Goal: Find contact information: Find contact information

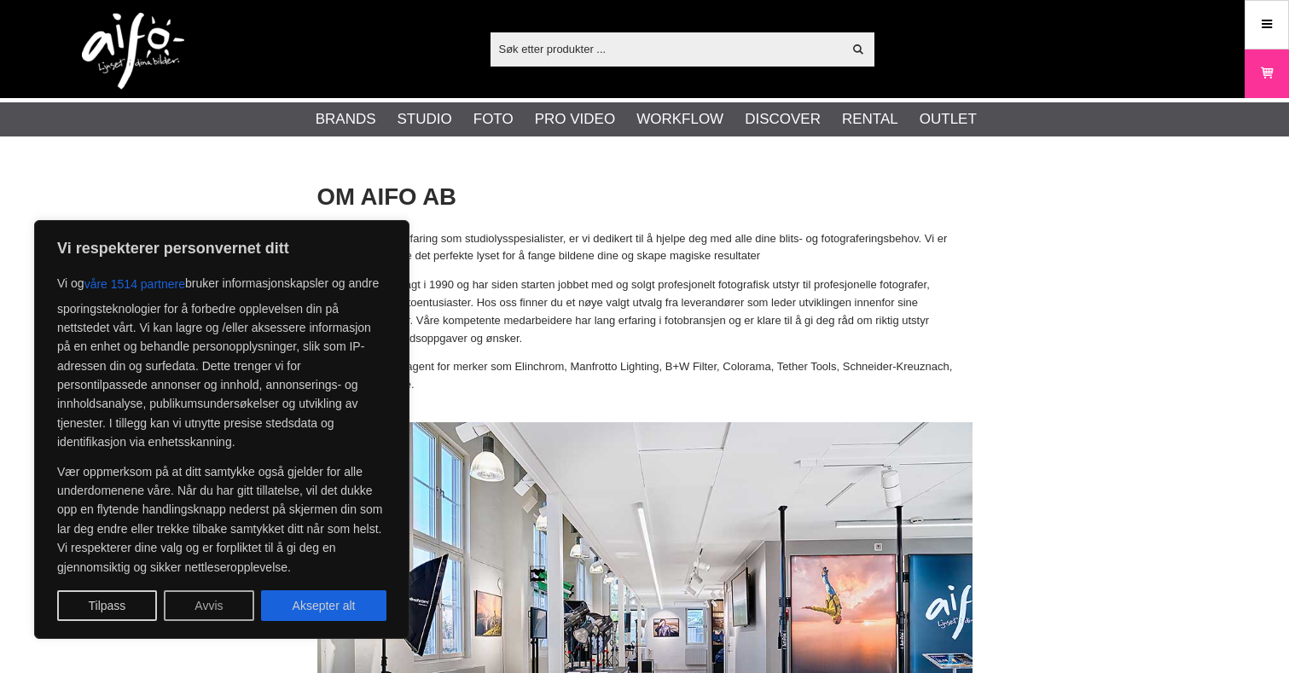
click at [219, 607] on button "Avvis" at bounding box center [209, 605] width 90 height 31
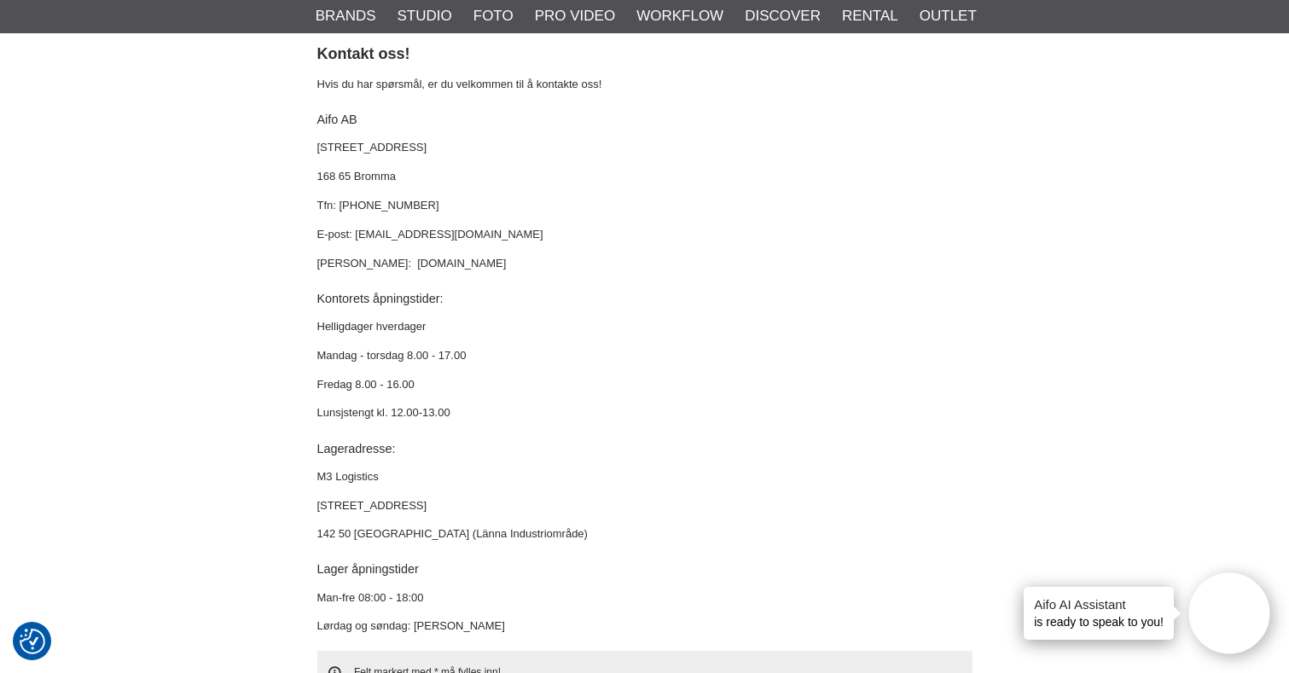
scroll to position [4606, 0]
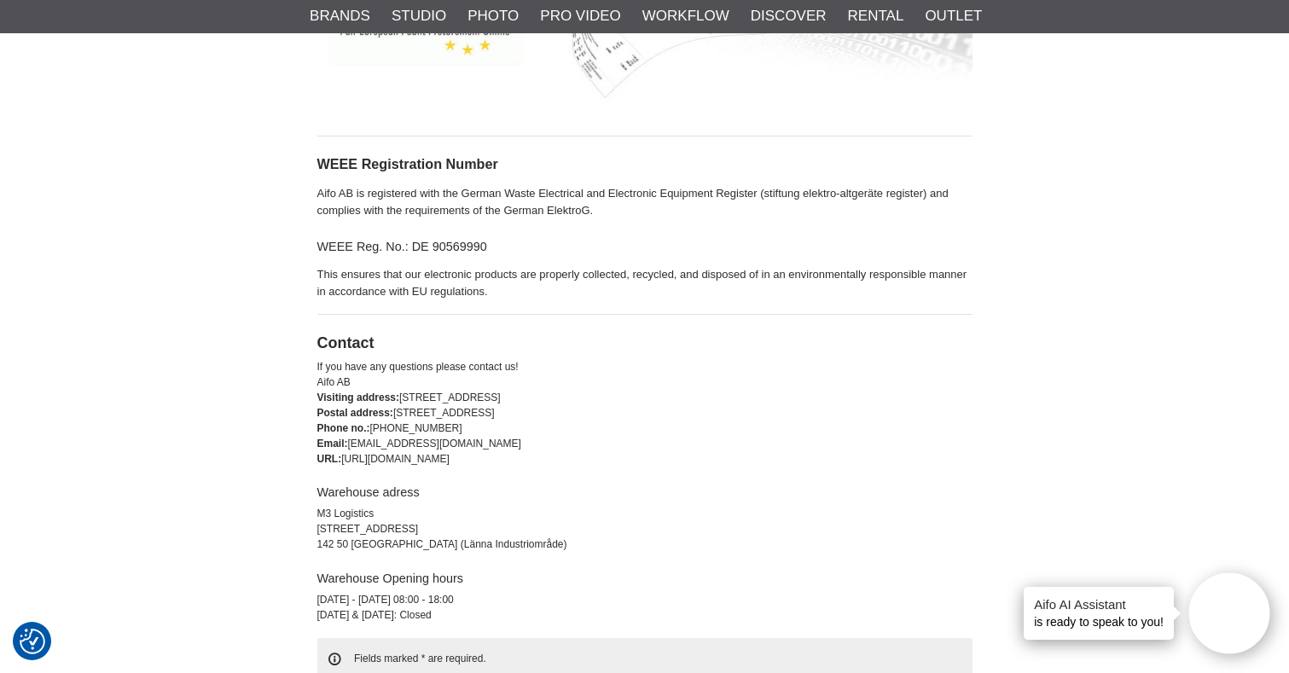
scroll to position [3731, 0]
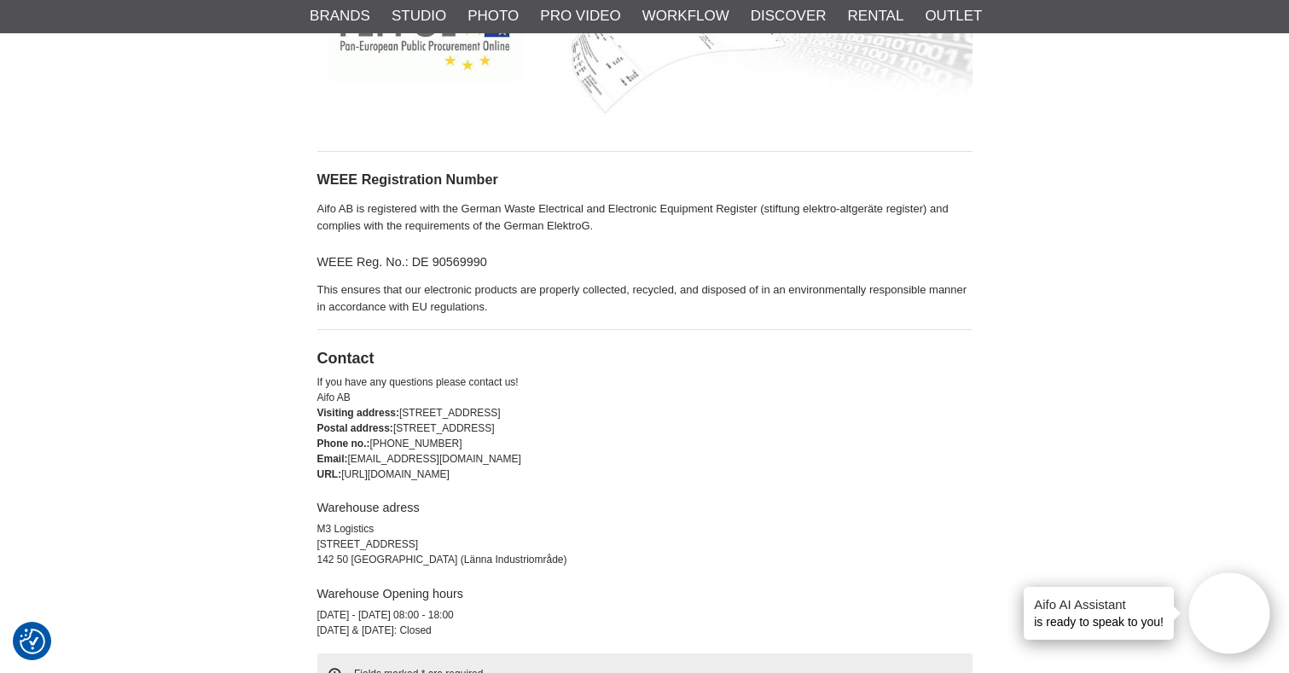
click at [374, 451] on div "Email: [EMAIL_ADDRESS][DOMAIN_NAME]" at bounding box center [644, 458] width 655 height 15
drag, startPoint x: 351, startPoint y: 442, endPoint x: 429, endPoint y: 450, distance: 78.9
click at [409, 467] on div "URL: [URL][DOMAIN_NAME]" at bounding box center [644, 474] width 655 height 15
drag, startPoint x: 381, startPoint y: 442, endPoint x: 350, endPoint y: 448, distance: 32.1
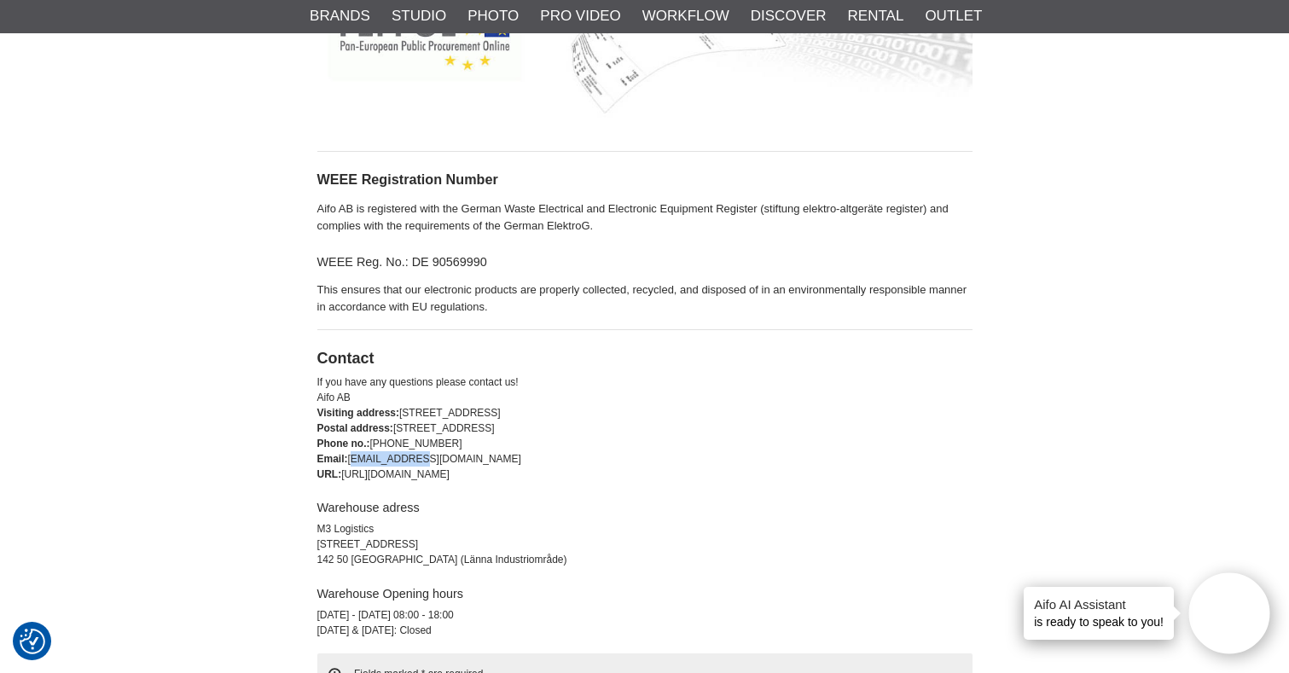
click at [350, 451] on div "Email: [EMAIL_ADDRESS][DOMAIN_NAME]" at bounding box center [644, 458] width 655 height 15
copy div "[EMAIL_ADDRESS][DOMAIN_NAME]"
drag, startPoint x: 1218, startPoint y: 134, endPoint x: 1128, endPoint y: 166, distance: 96.0
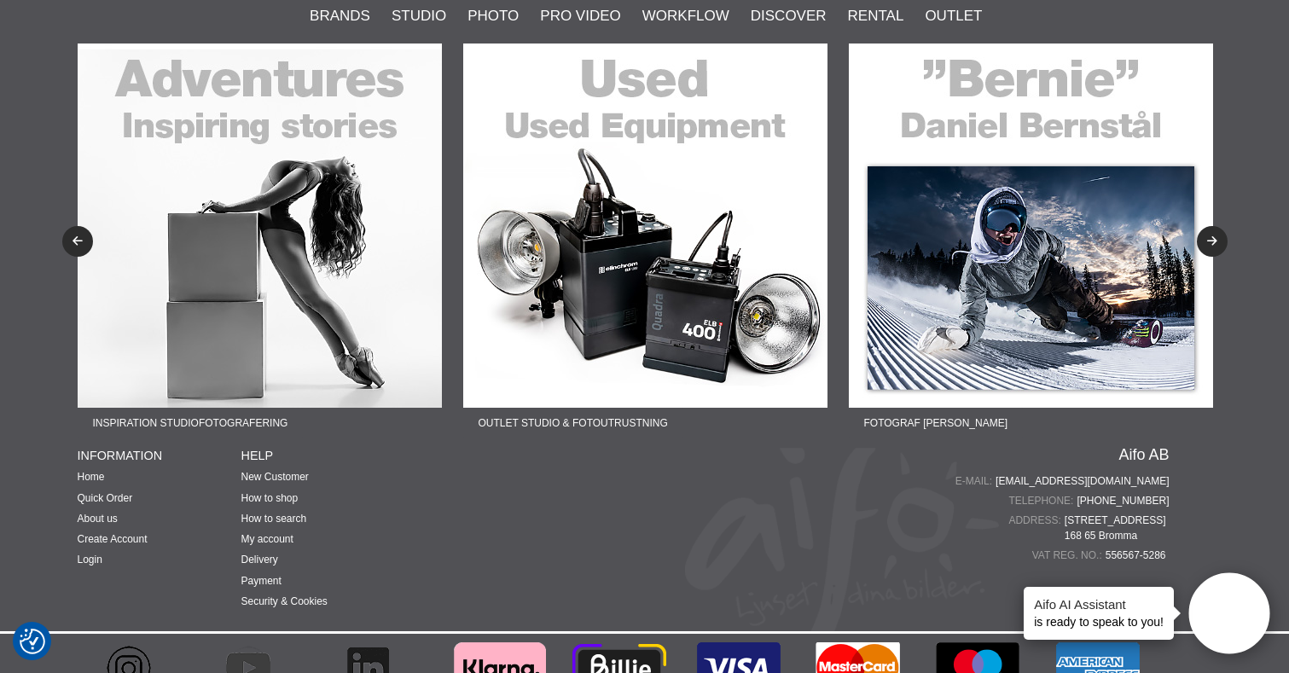
scroll to position [5192, 0]
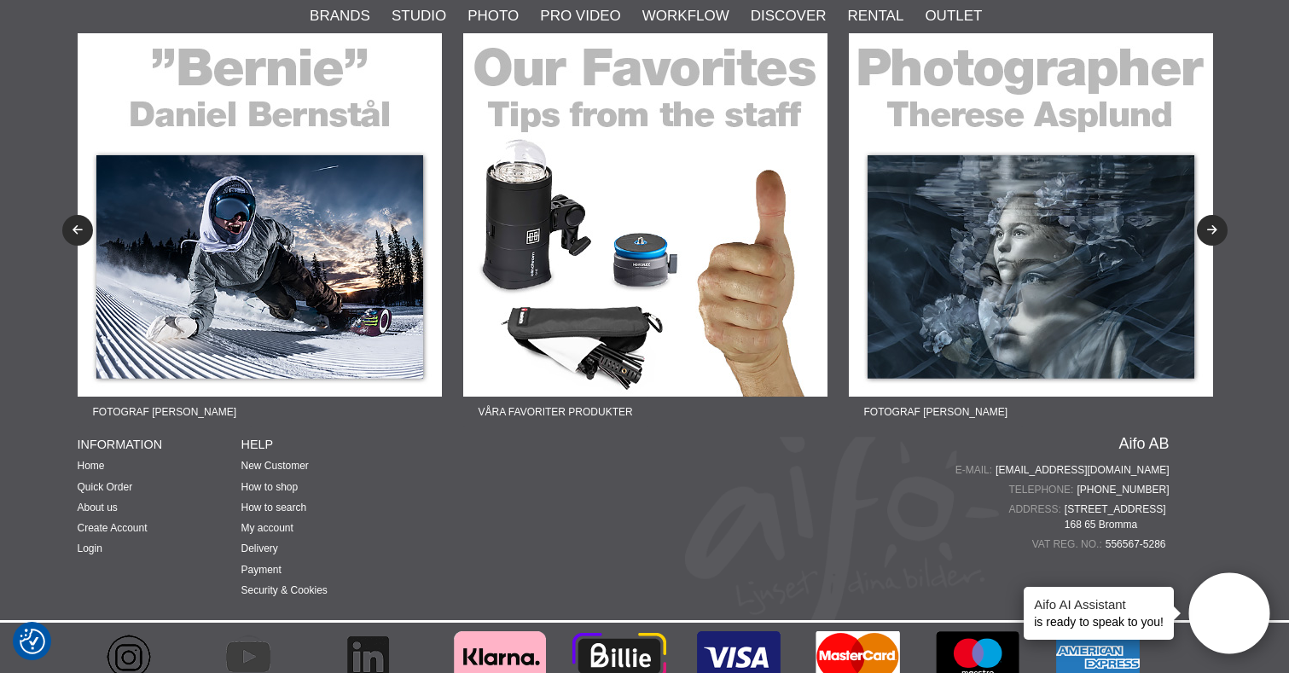
drag, startPoint x: 1230, startPoint y: 482, endPoint x: 1058, endPoint y: 138, distance: 384.5
click at [1230, 482] on footer "Fotograf [PERSON_NAME] Lär dig mer om produktfoto Fotograf [PERSON_NAME] Lär di…" at bounding box center [644, 343] width 1289 height 693
